Goal: Find specific page/section: Find specific page/section

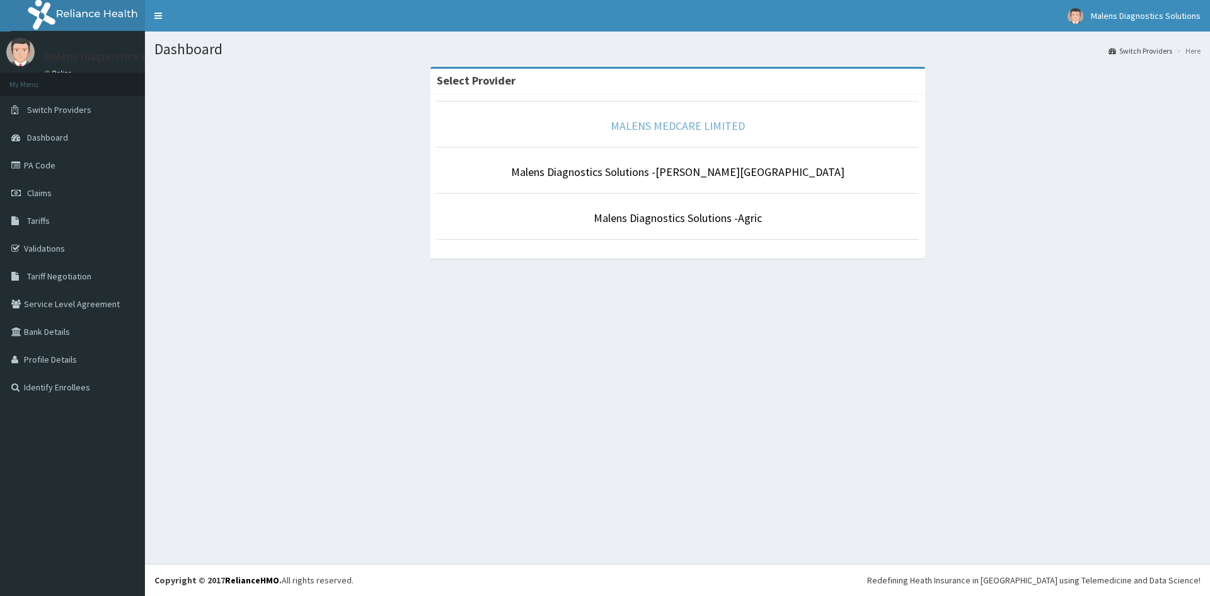
click at [657, 119] on link "MALENS MEDCARE LIMITED" at bounding box center [678, 126] width 134 height 14
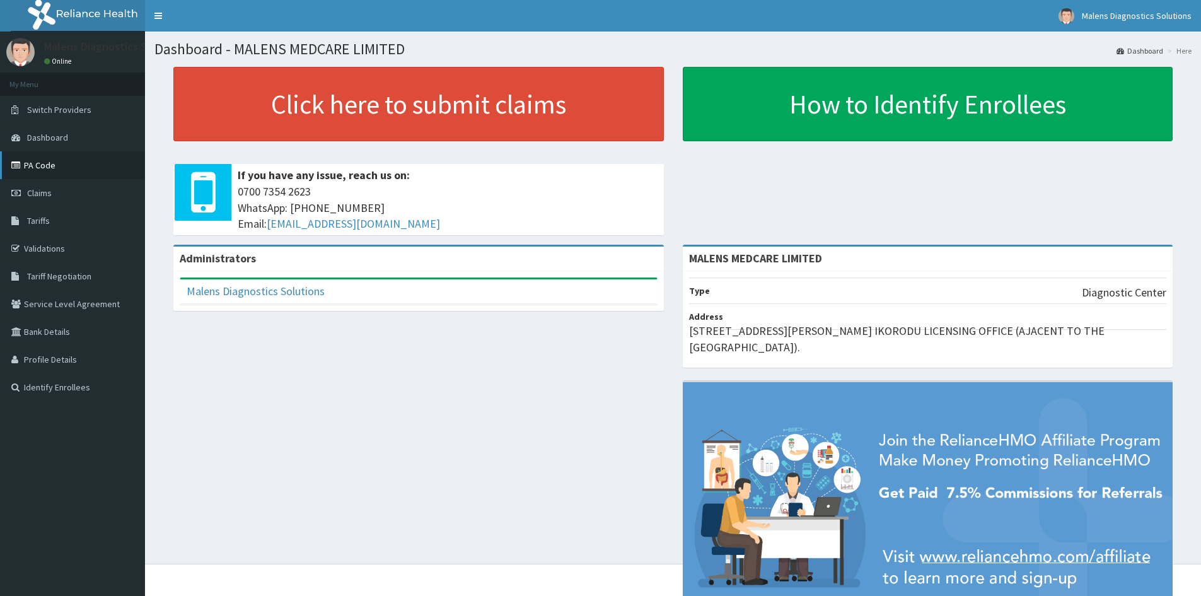
click at [38, 170] on link "PA Code" at bounding box center [72, 165] width 145 height 28
